Goal: Task Accomplishment & Management: Complete application form

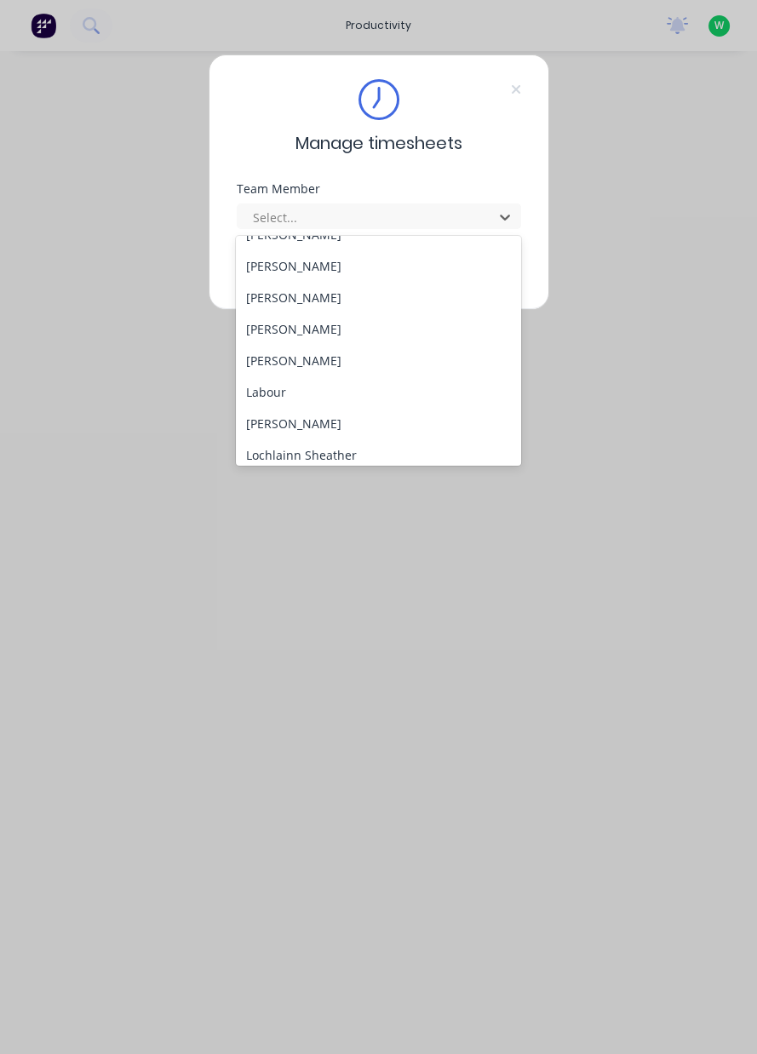
scroll to position [307, 0]
click at [410, 336] on div "[PERSON_NAME]" at bounding box center [378, 327] width 285 height 32
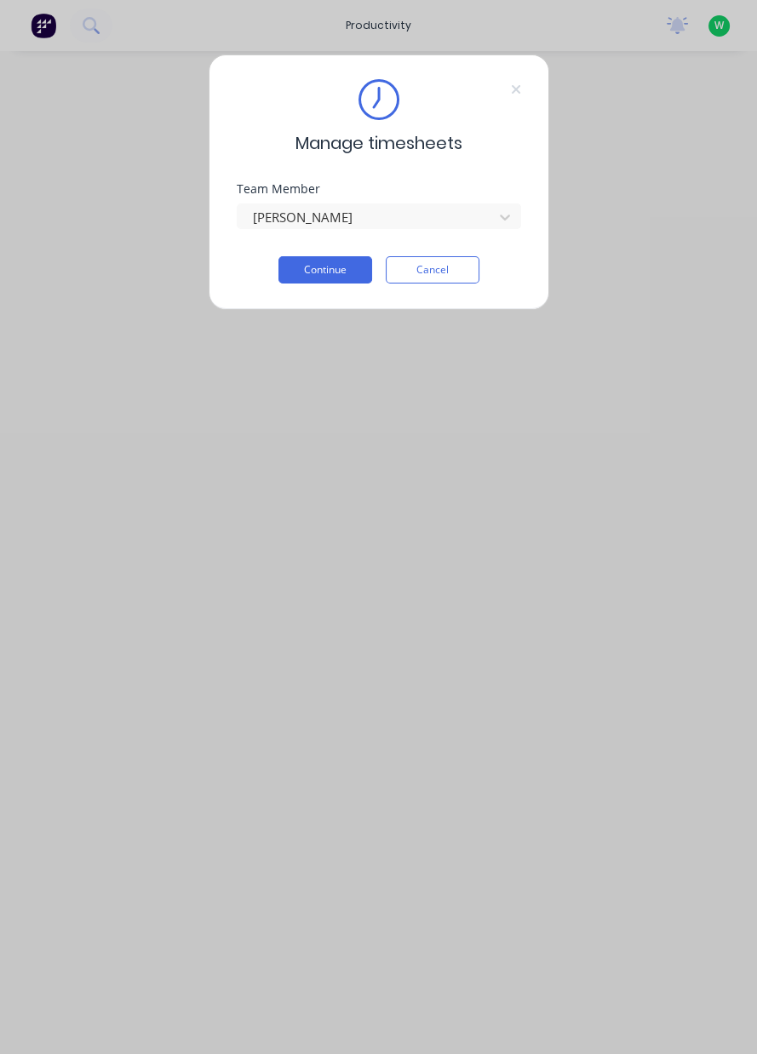
click at [303, 267] on button "Continue" at bounding box center [325, 269] width 94 height 27
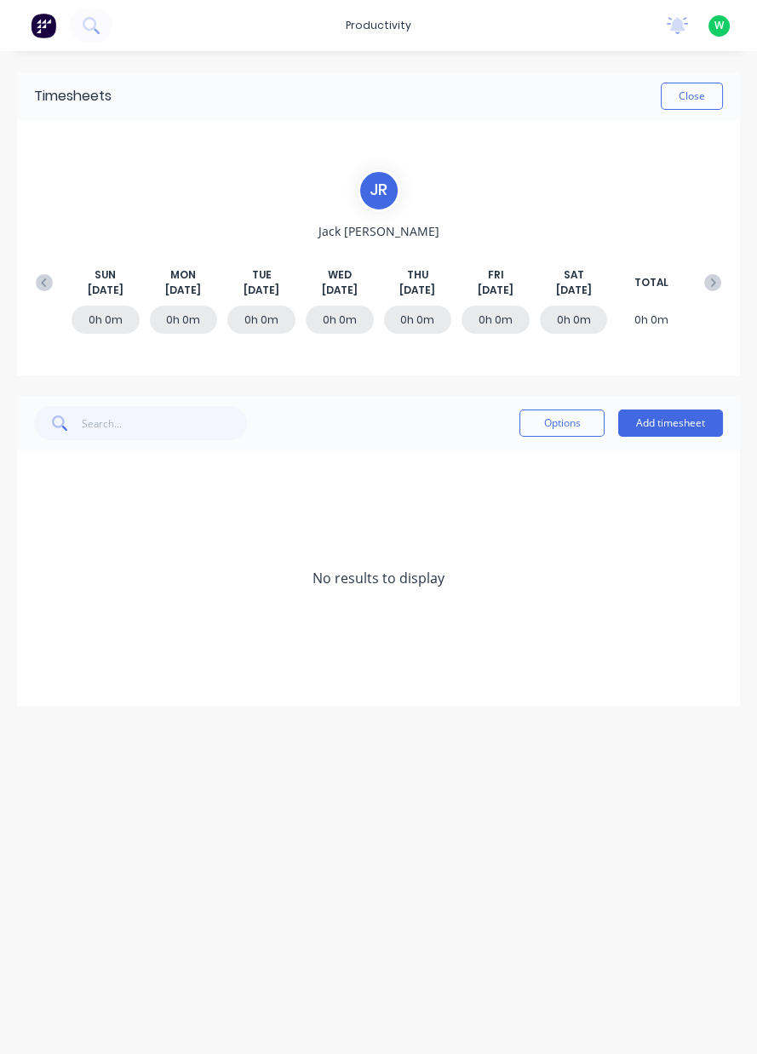
click at [662, 425] on button "Add timesheet" at bounding box center [670, 423] width 105 height 27
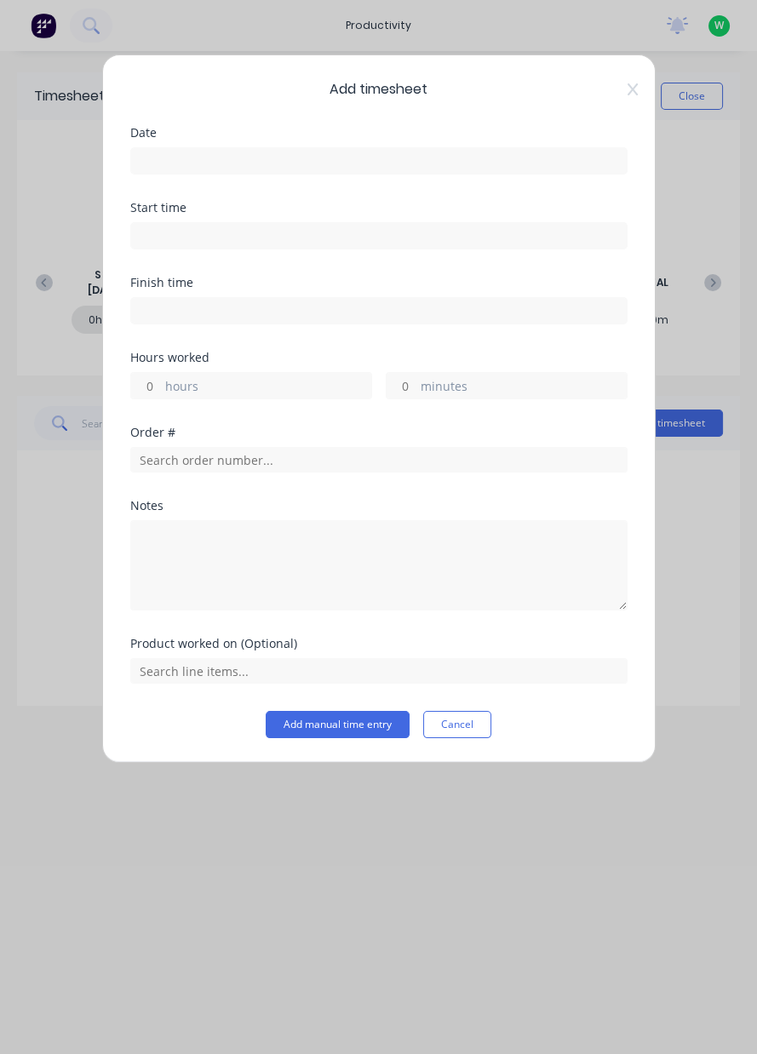
click at [542, 165] on input at bounding box center [379, 161] width 496 height 26
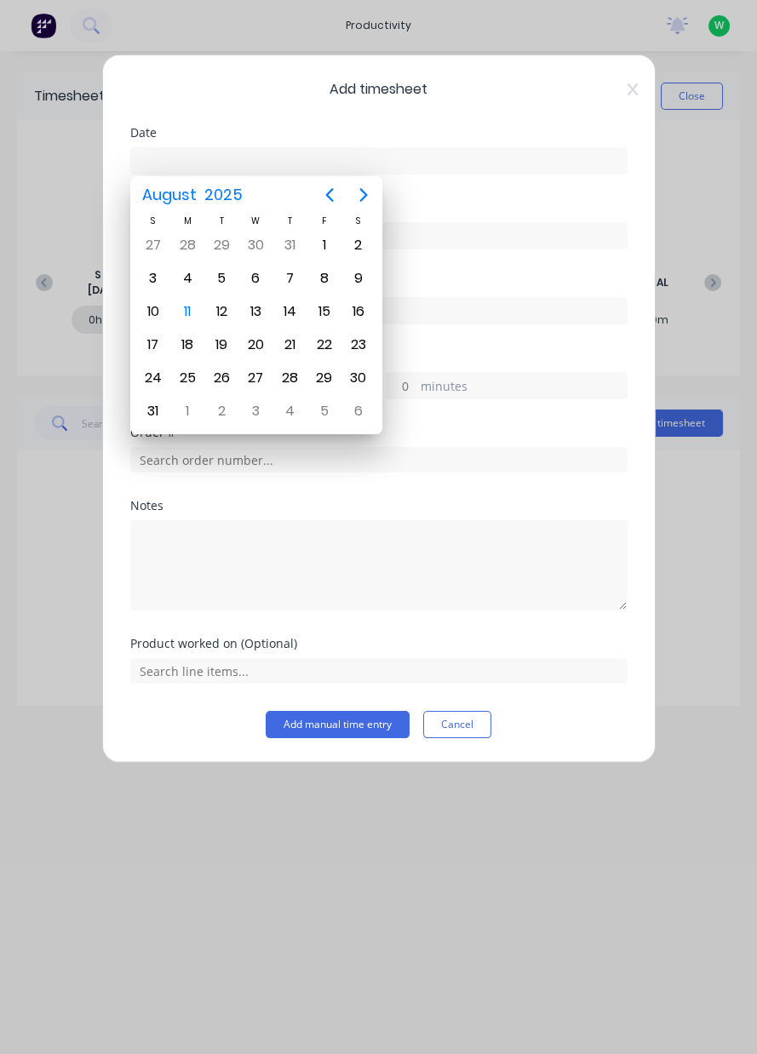
click at [187, 309] on div "11" at bounding box center [188, 312] width 26 height 26
type input "[DATE]"
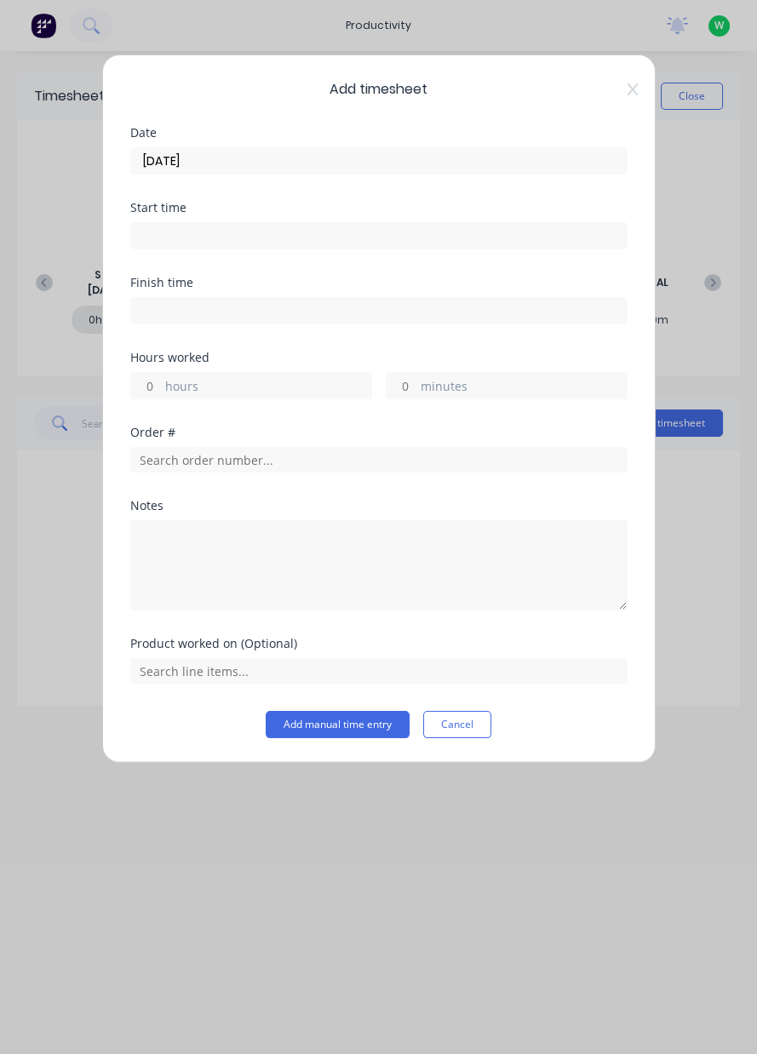
click at [0, 445] on div "Add timesheet Date [DATE] Start time Finish time Hours worked hours minutes Ord…" at bounding box center [378, 527] width 757 height 1054
click at [182, 395] on label "hours" at bounding box center [268, 387] width 206 height 21
click at [161, 395] on input "hours" at bounding box center [146, 386] width 30 height 26
type input "8"
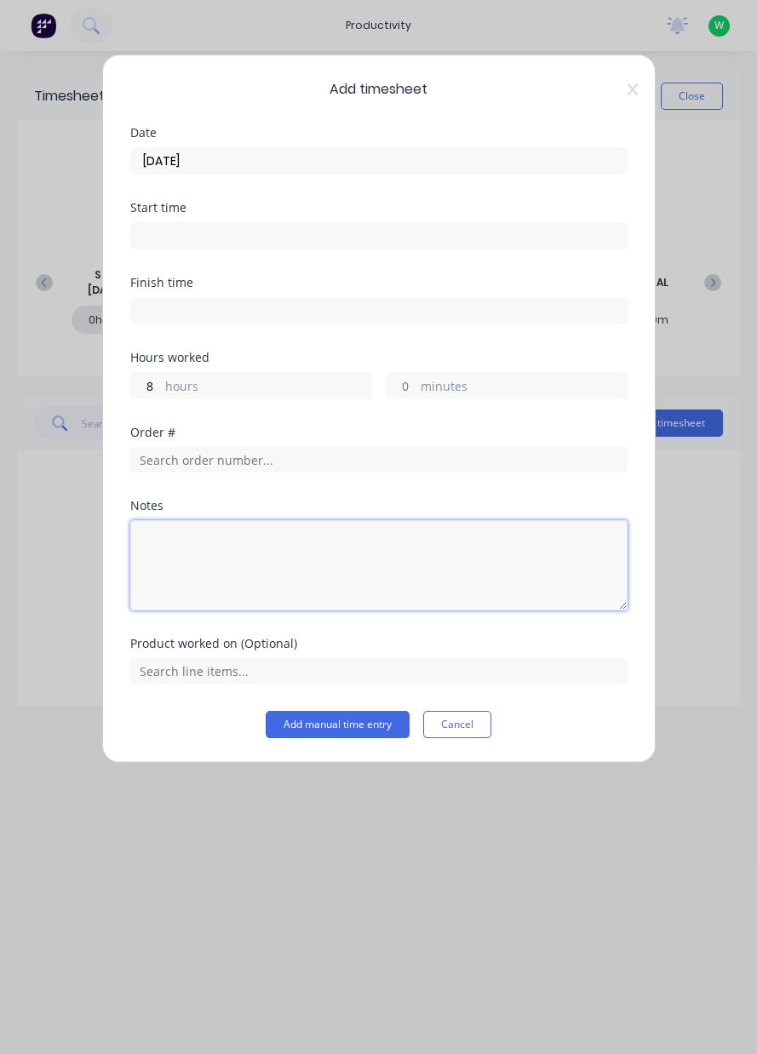
click at [182, 552] on textarea at bounding box center [378, 565] width 497 height 90
type textarea "Deliverys Appin west x2 Appin east. Crane in toilet"
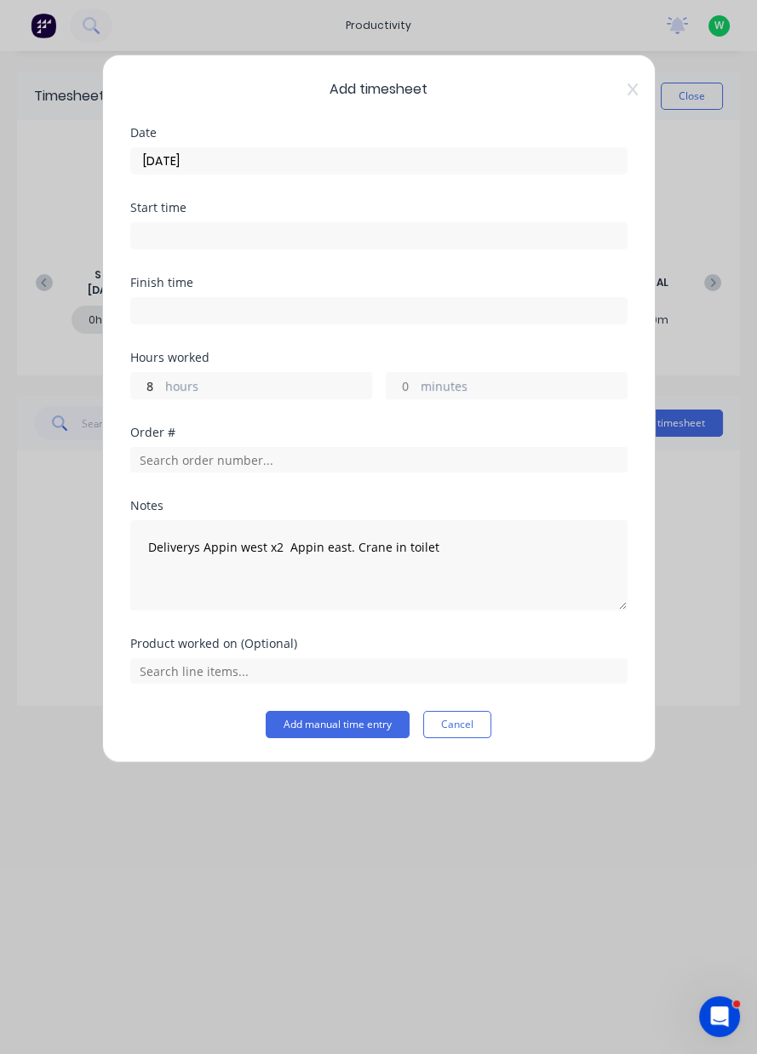
click at [653, 613] on div "Add timesheet Date [DATE] Start time Finish time Hours worked 8 hours minutes O…" at bounding box center [378, 408] width 553 height 708
click at [318, 783] on div "Add timesheet Date [DATE] Start time Finish time Hours worked 8 hours minutes O…" at bounding box center [378, 527] width 757 height 1054
click at [311, 728] on button "Add manual time entry" at bounding box center [338, 724] width 144 height 27
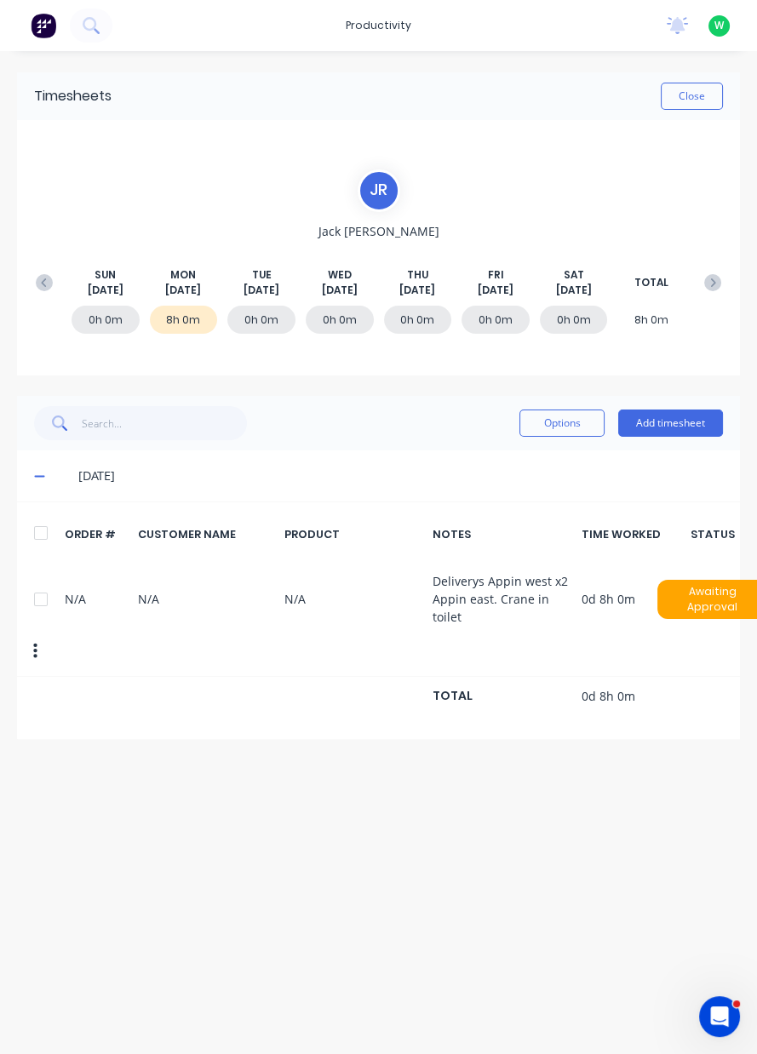
click at [701, 100] on button "Close" at bounding box center [692, 96] width 62 height 27
